Goal: Use online tool/utility: Utilize a website feature to perform a specific function

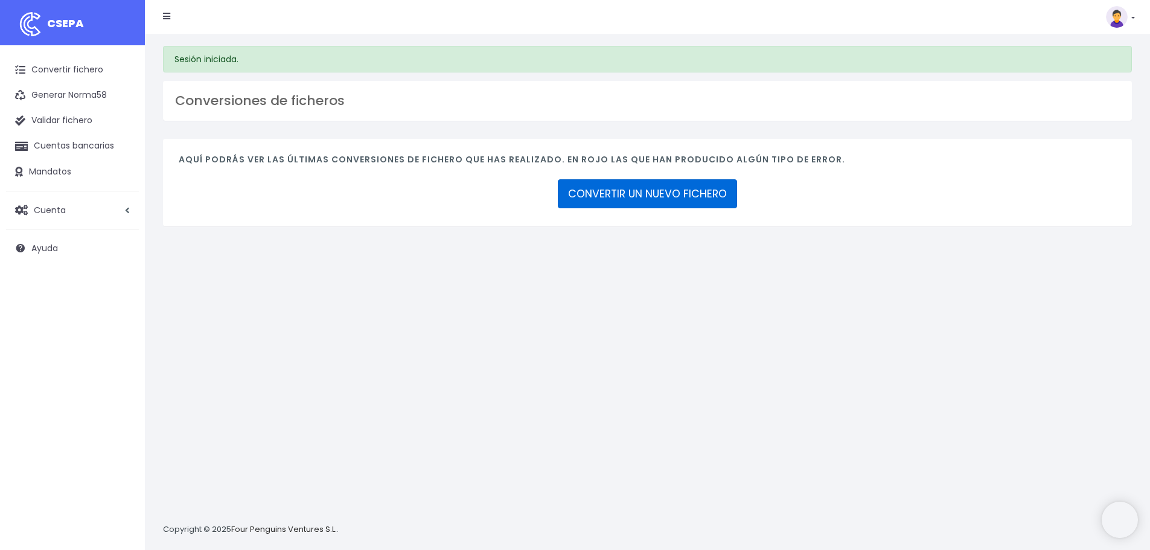
click at [633, 190] on link "CONVERTIR UN NUEVO FICHERO" at bounding box center [647, 193] width 179 height 29
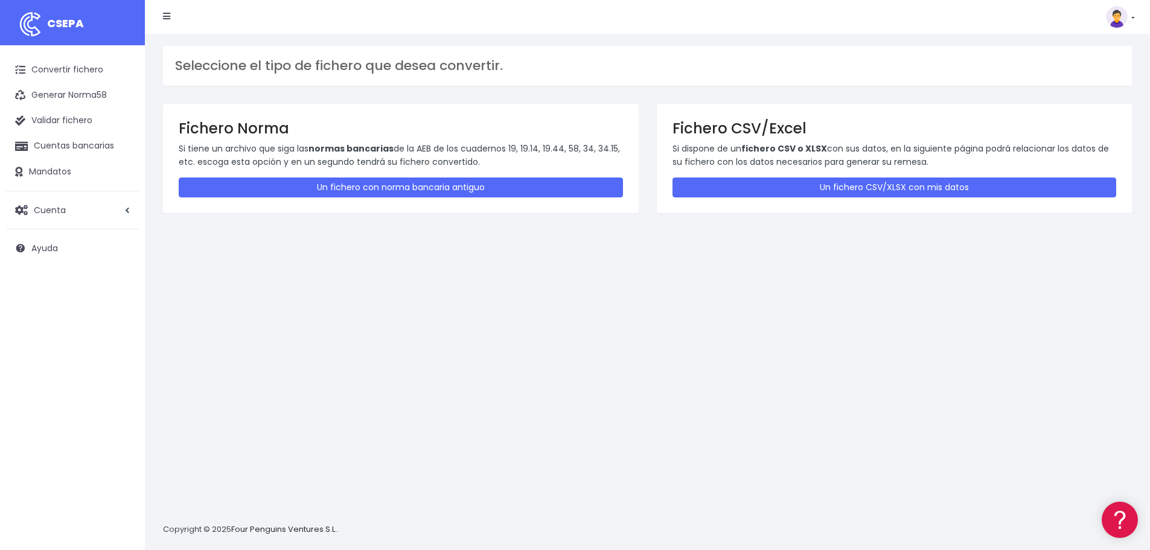
click at [803, 173] on div "Fichero CSV/Excel Si dispone de un fichero CSV o XLSX con sus datos, en la sigu…" at bounding box center [895, 158] width 476 height 109
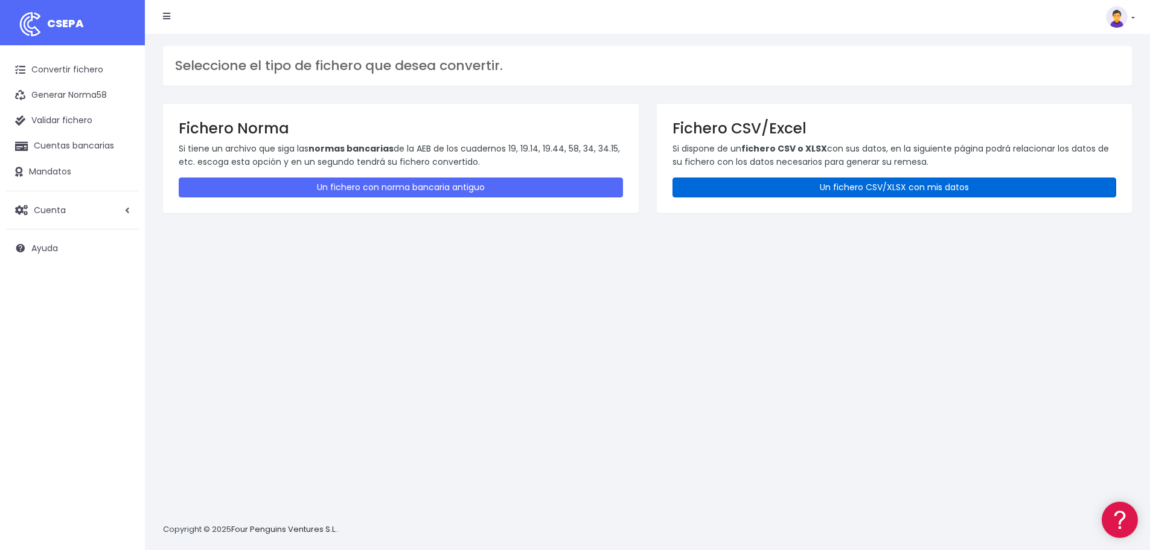
click at [797, 193] on link "Un fichero CSV/XLSX con mis datos" at bounding box center [894, 187] width 444 height 20
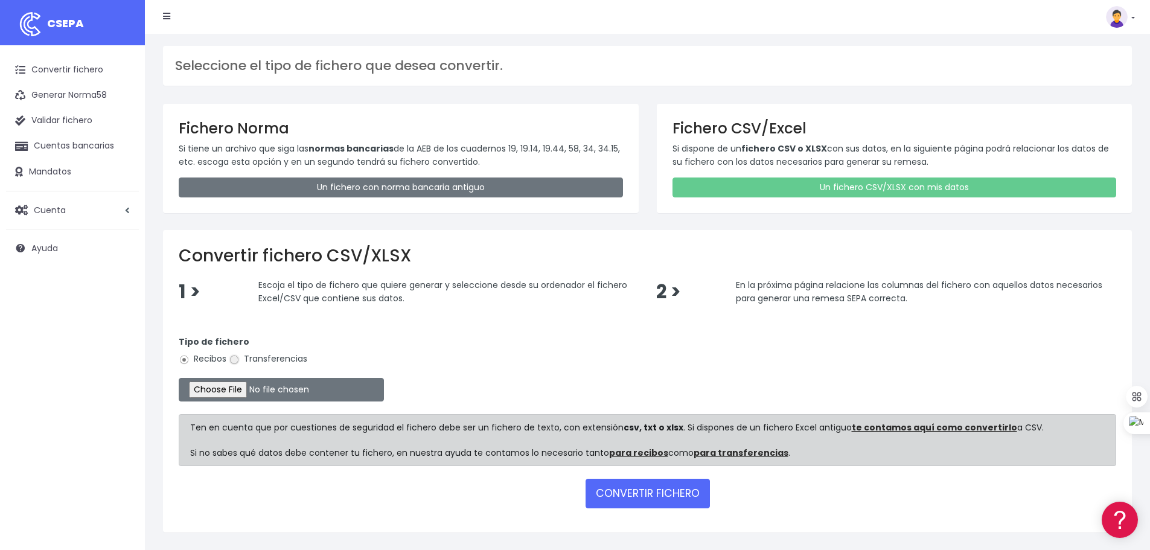
click at [235, 362] on input "Transferencias" at bounding box center [234, 359] width 11 height 11
radio input "true"
click at [244, 392] on input "file" at bounding box center [281, 390] width 205 height 24
type input "C:\fakepath\transferencias-2025-10-07.csv"
click at [663, 495] on button "CONVERTIR FICHERO" at bounding box center [647, 493] width 124 height 29
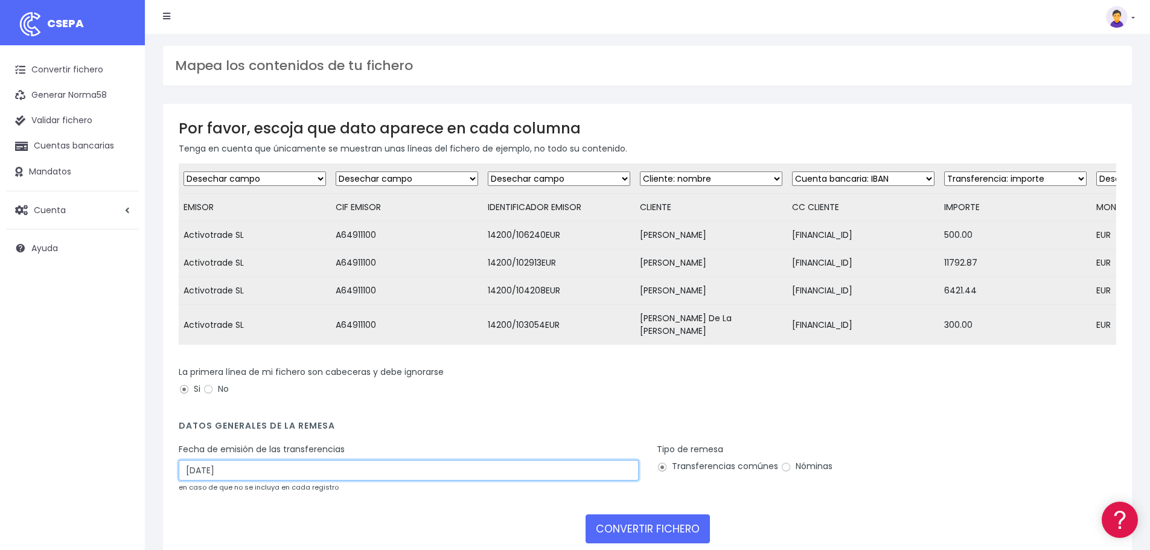
click at [281, 464] on input "[DATE]" at bounding box center [409, 470] width 460 height 21
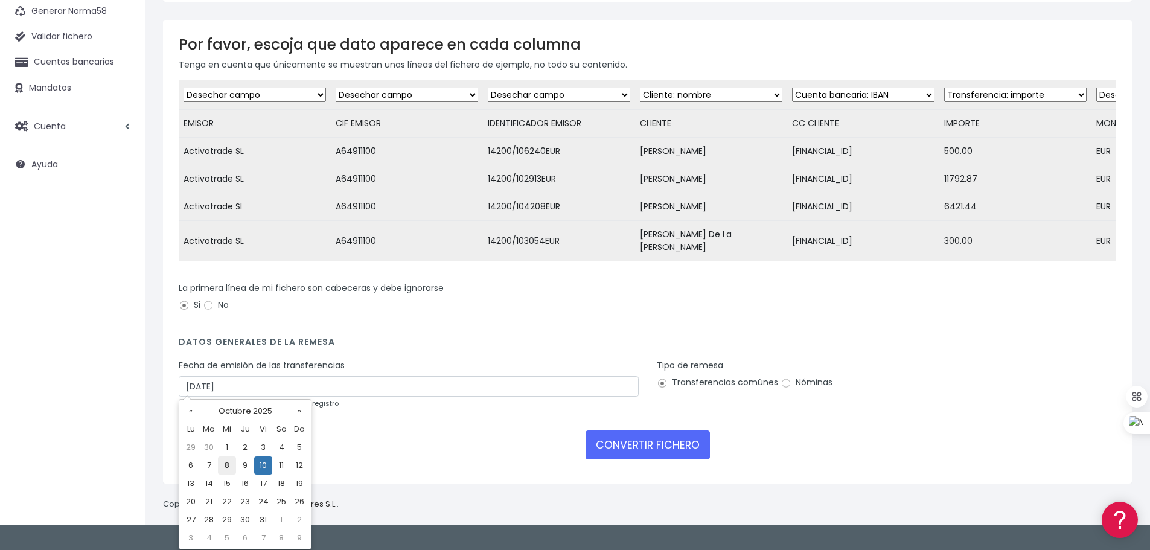
click at [226, 464] on td "8" at bounding box center [227, 465] width 18 height 18
type input "08/10/2025"
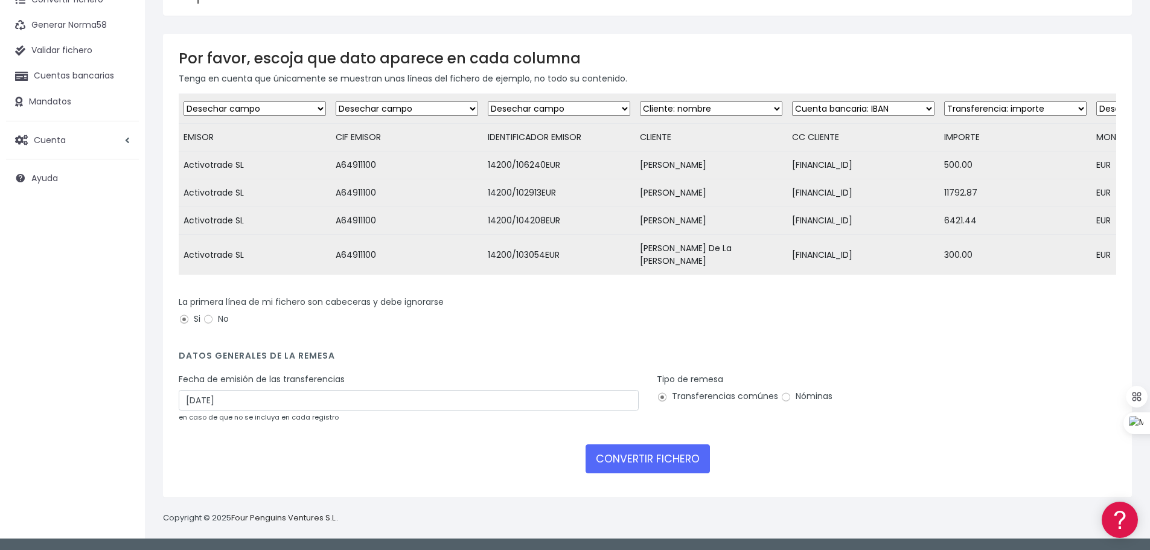
scroll to position [66, 0]
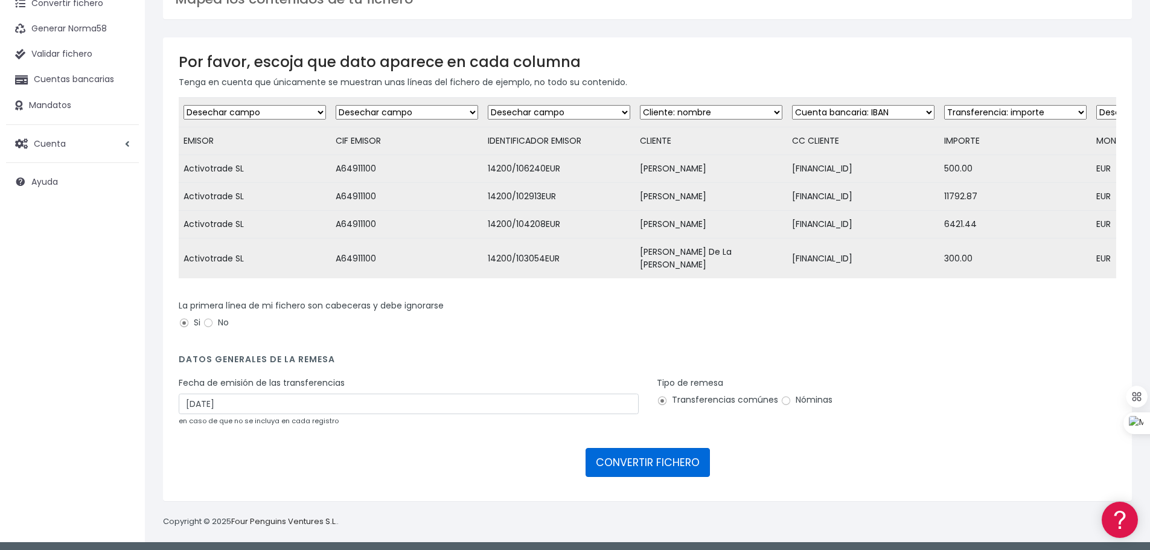
click at [625, 464] on button "CONVERTIR FICHERO" at bounding box center [647, 462] width 124 height 29
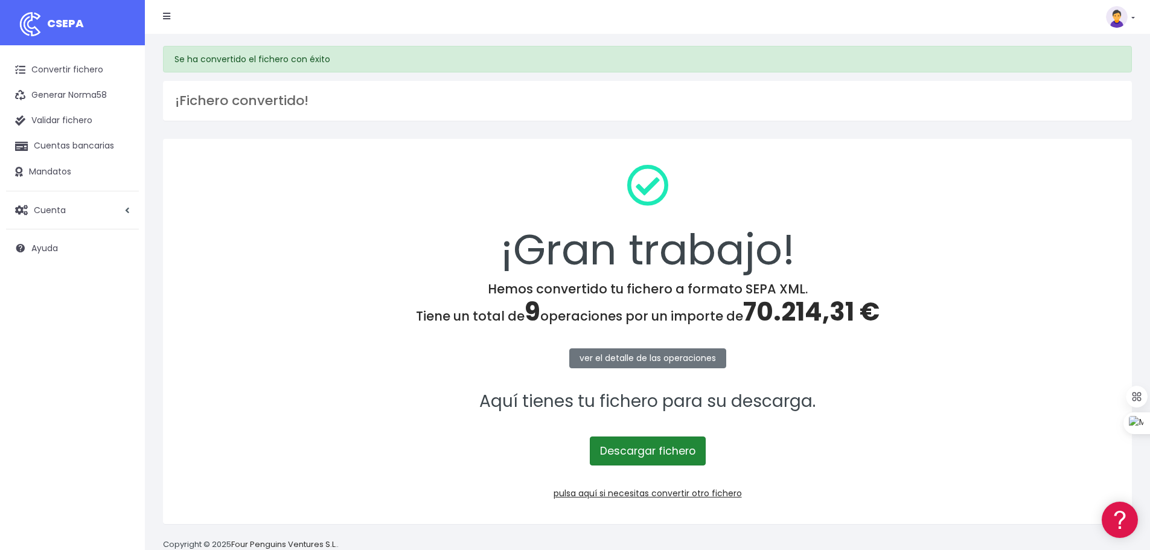
click at [635, 457] on link "Descargar fichero" at bounding box center [648, 450] width 116 height 29
